Goal: Task Accomplishment & Management: Use online tool/utility

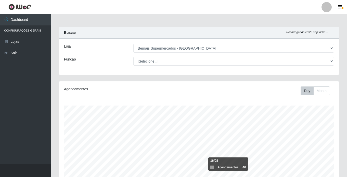
select select "250"
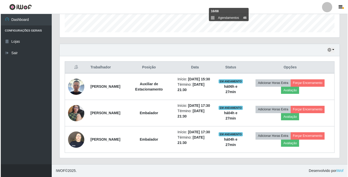
scroll to position [106, 280]
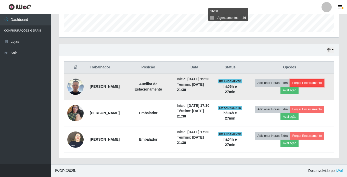
click at [324, 80] on button "Forçar Encerramento" at bounding box center [307, 83] width 34 height 7
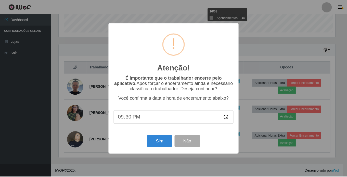
scroll to position [106, 278]
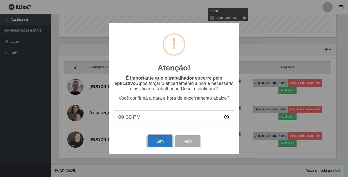
click at [159, 145] on button "Sim" at bounding box center [160, 142] width 25 height 12
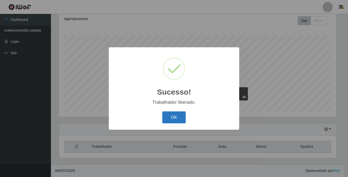
click at [168, 118] on button "OK" at bounding box center [174, 118] width 24 height 12
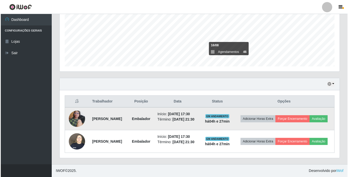
scroll to position [123, 0]
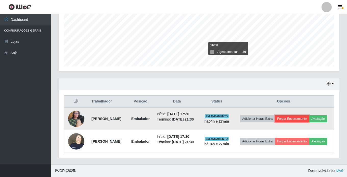
click at [309, 115] on button "Forçar Encerramento" at bounding box center [292, 118] width 34 height 7
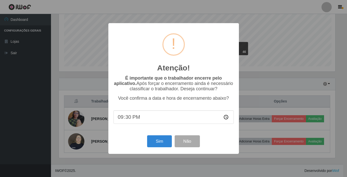
scroll to position [106, 278]
click at [157, 142] on button "Sim" at bounding box center [160, 142] width 25 height 12
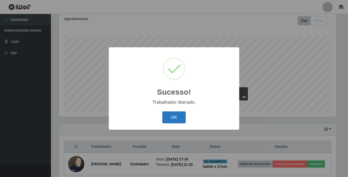
click at [180, 121] on button "OK" at bounding box center [174, 118] width 24 height 12
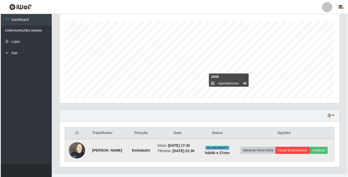
scroll to position [97, 0]
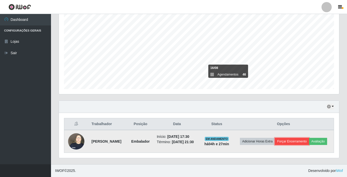
click at [309, 138] on button "Forçar Encerramento" at bounding box center [292, 141] width 34 height 7
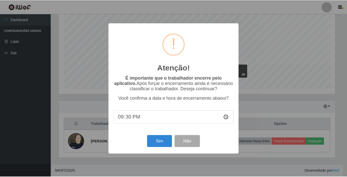
scroll to position [106, 278]
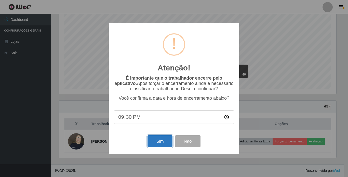
click at [157, 143] on button "Sim" at bounding box center [160, 142] width 25 height 12
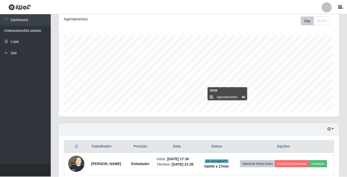
scroll to position [0, 0]
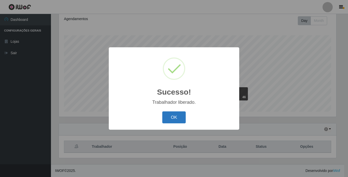
click at [166, 113] on button "OK" at bounding box center [174, 118] width 24 height 12
